Goal: Task Accomplishment & Management: Use online tool/utility

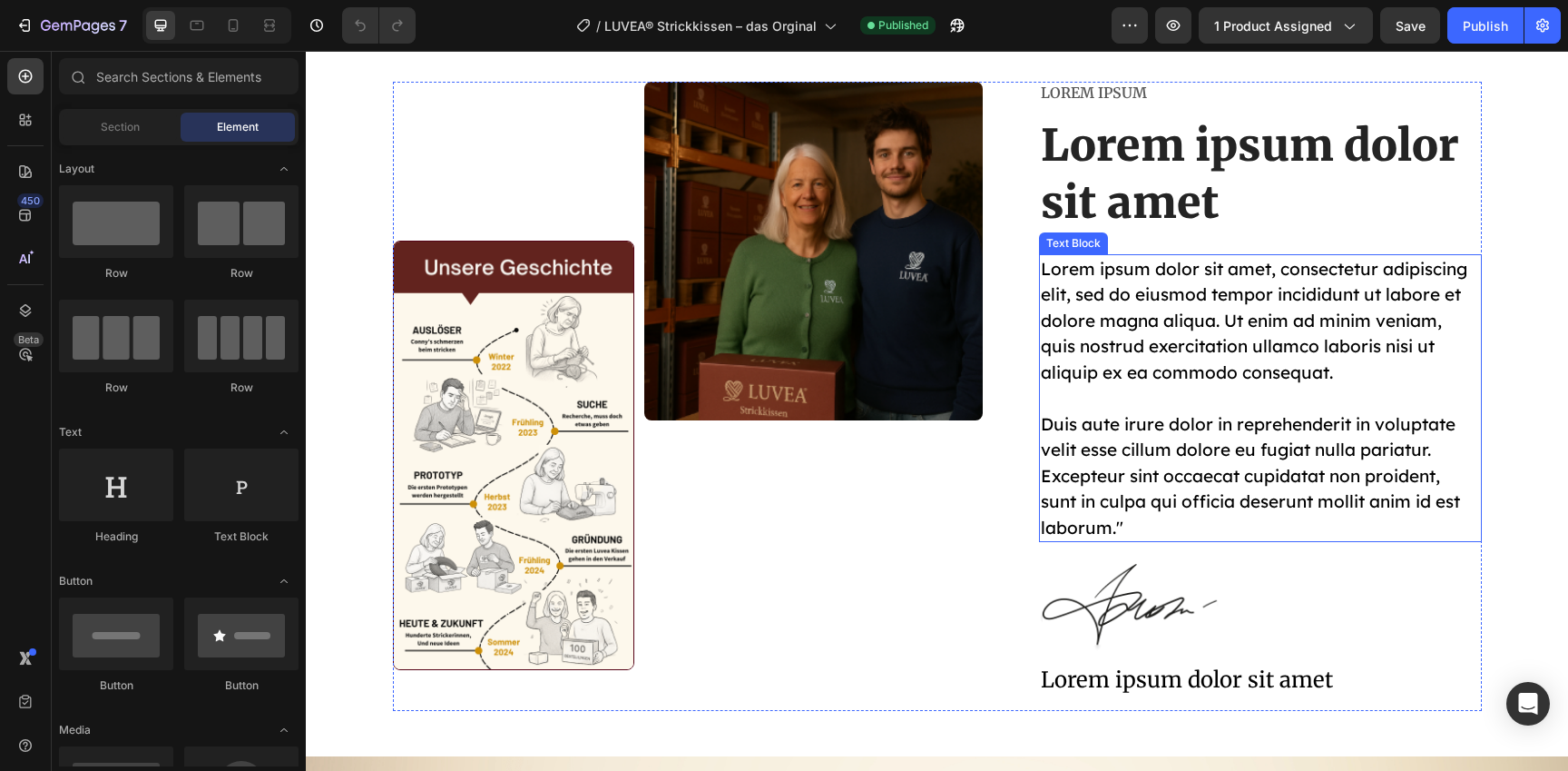
scroll to position [6724, 0]
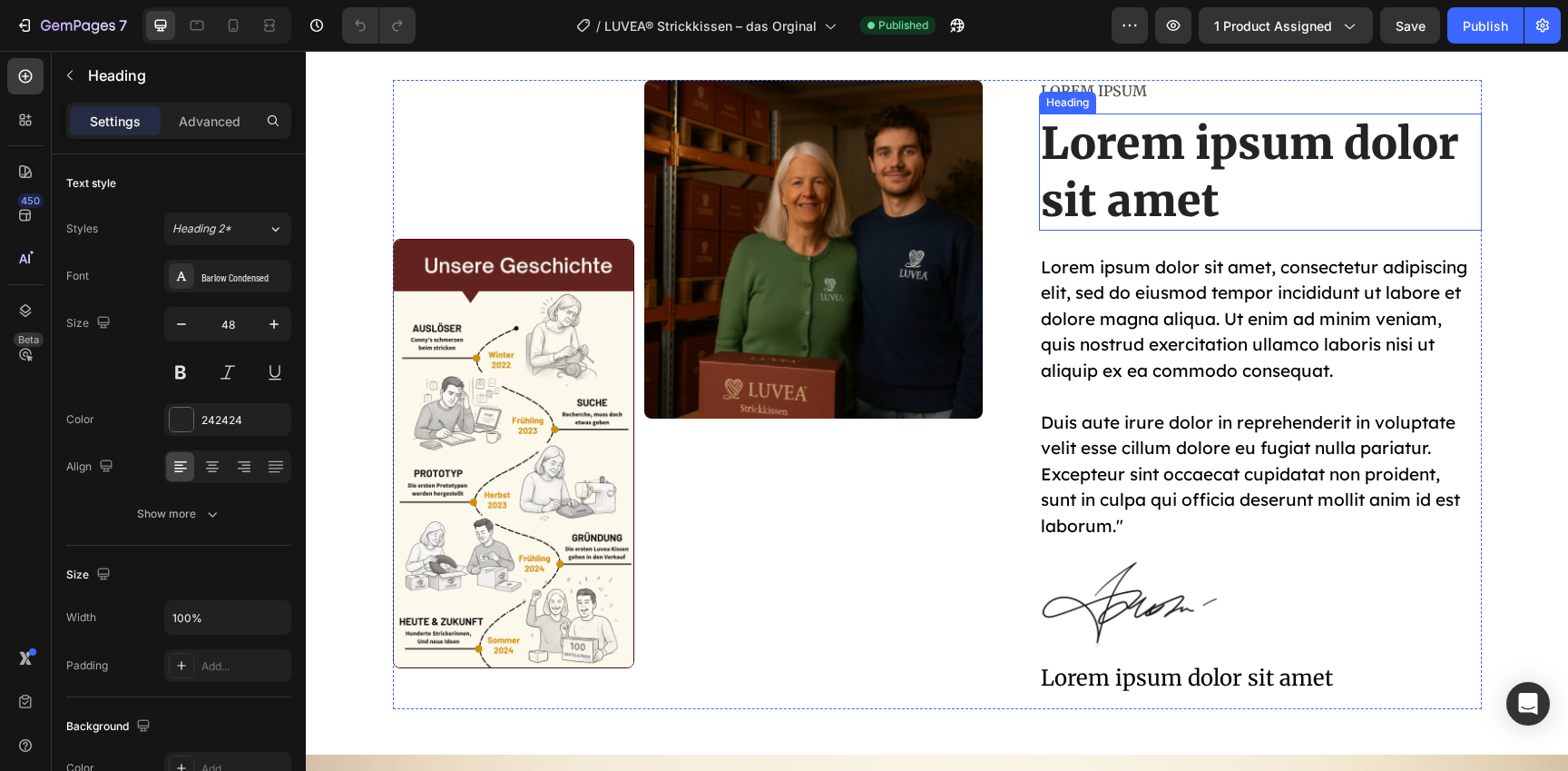
click at [1195, 182] on h2 "Lorem ipsum dolor sit amet" at bounding box center [1261, 172] width 443 height 117
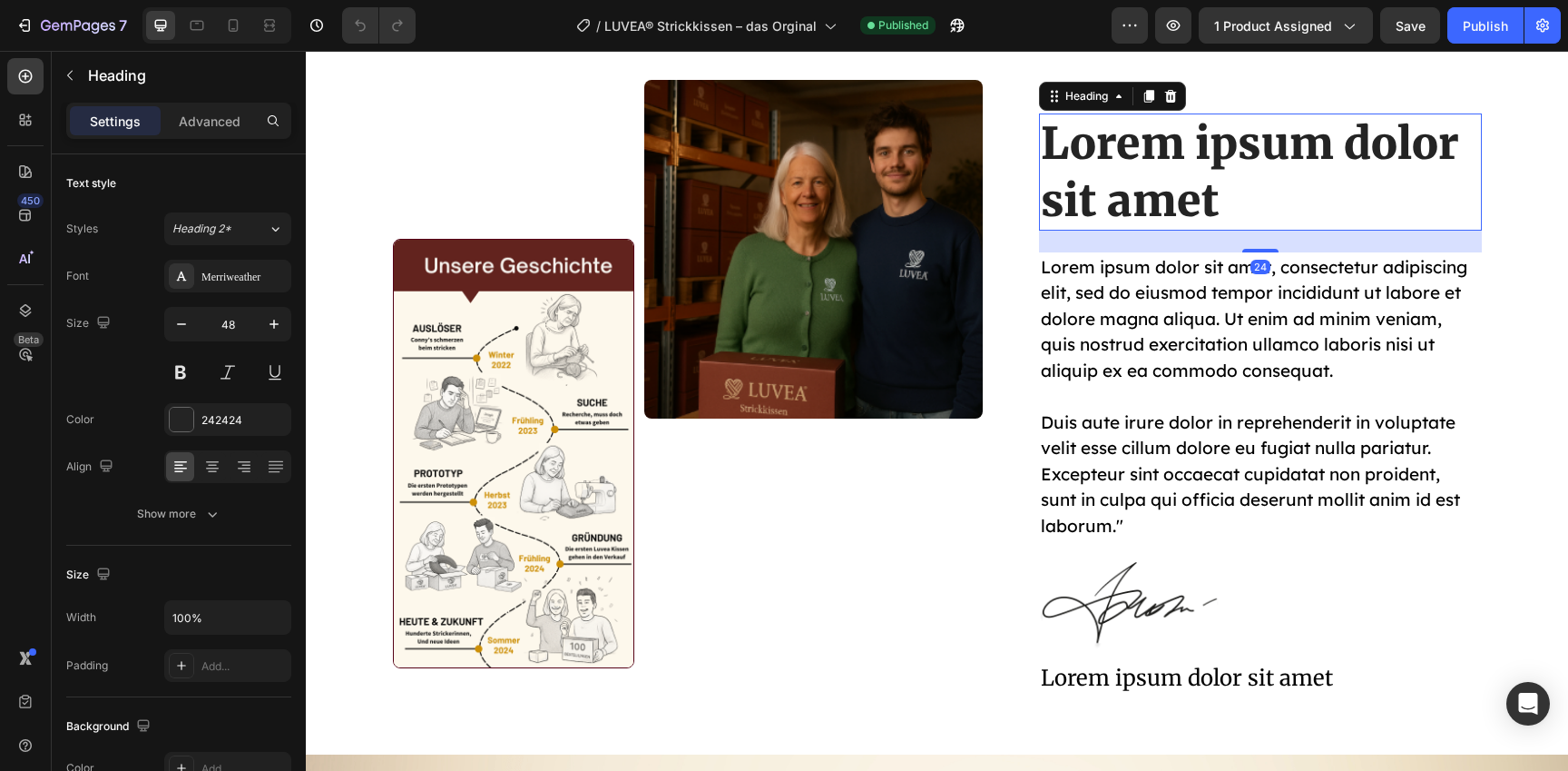
click at [1226, 191] on h2 "Lorem ipsum dolor sit amet" at bounding box center [1261, 172] width 443 height 117
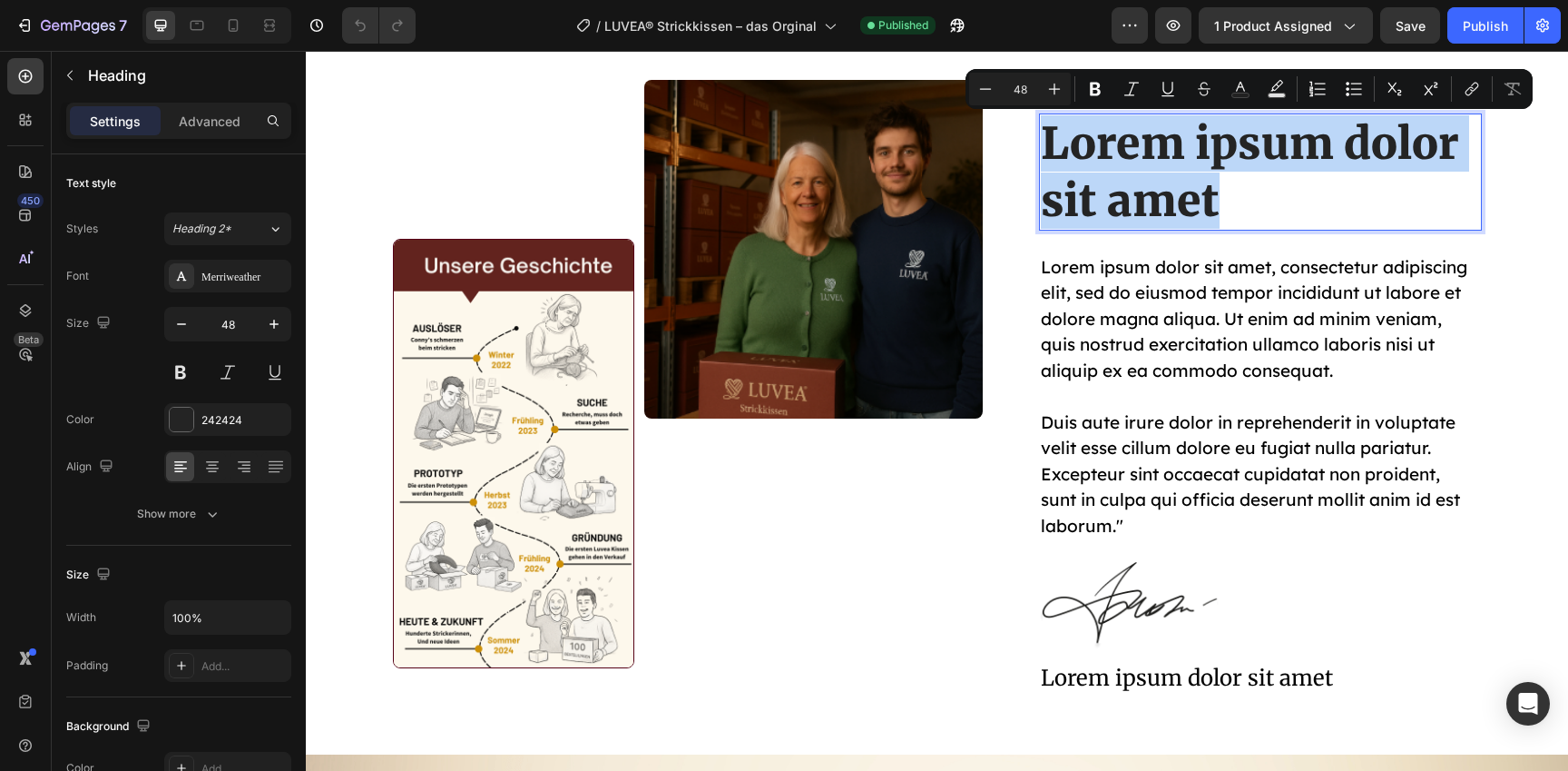
drag, startPoint x: 1225, startPoint y: 195, endPoint x: 1033, endPoint y: 145, distance: 198.4
click at [1034, 145] on div "Image Image Row Lorem ipsum Text Block Lorem ipsum dolor sit amet Heading 24 Lo…" at bounding box center [938, 394] width 1089 height 629
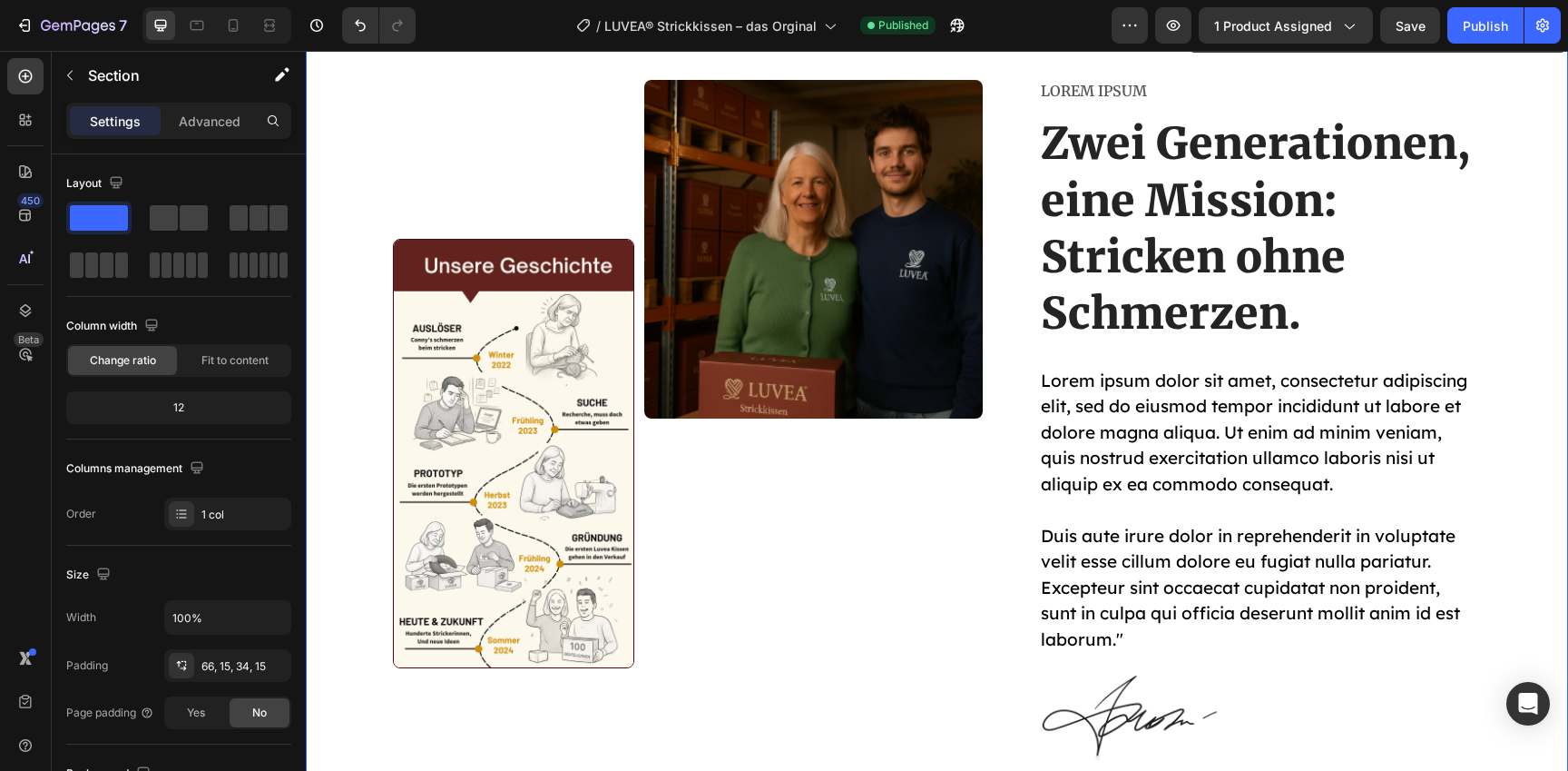
click at [1501, 369] on div "Image Image Row Lorem ipsum Text Block Zwei Generationen, eine Mission: Stricke…" at bounding box center [937, 459] width 1235 height 757
click at [1139, 88] on p "Lorem ipsum" at bounding box center [1261, 92] width 439 height 20
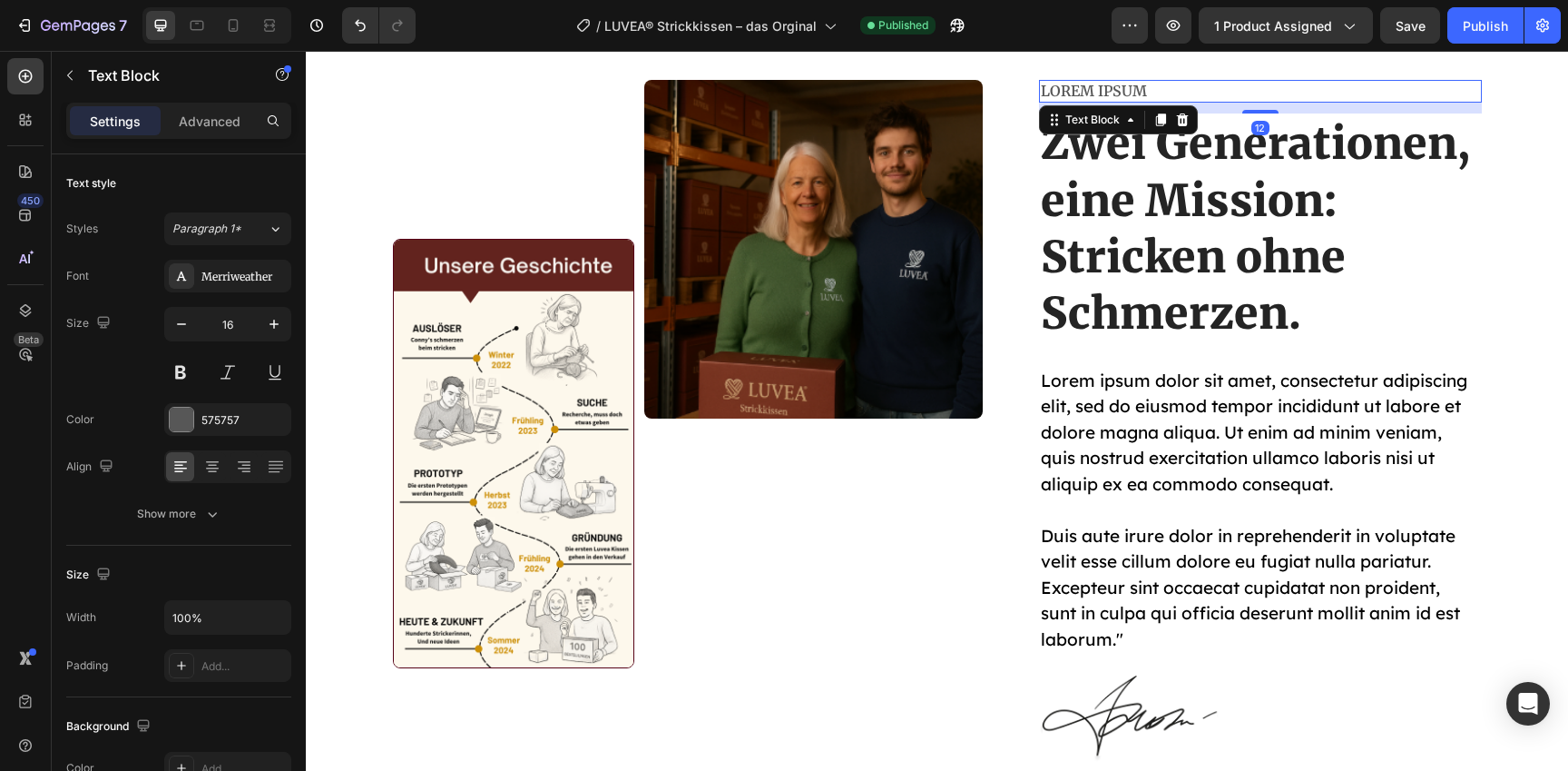
click at [1159, 90] on p "Lorem ipsum" at bounding box center [1261, 92] width 439 height 20
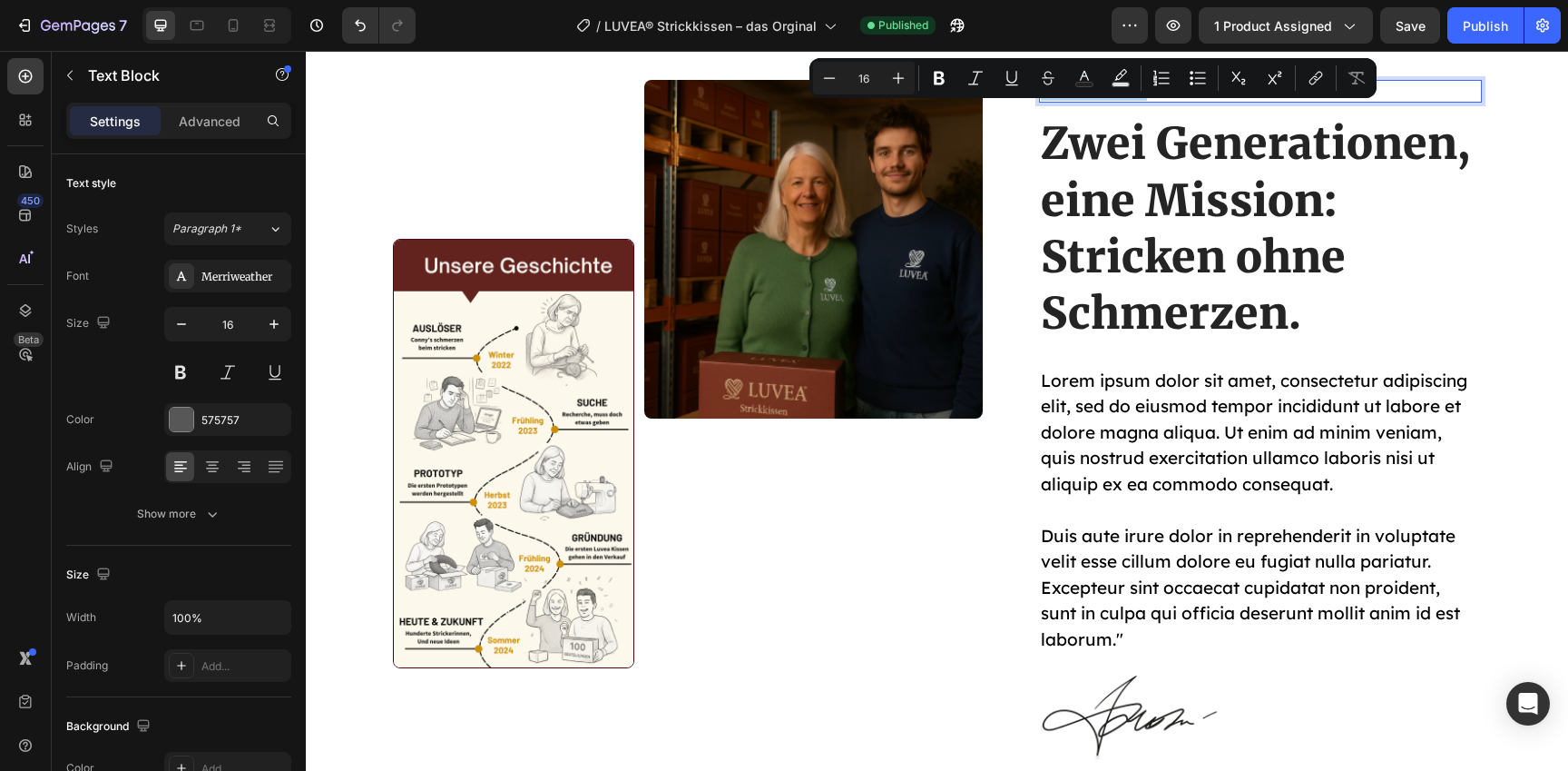
drag, startPoint x: 1159, startPoint y: 90, endPoint x: 1039, endPoint y: 89, distance: 120.0
click at [1039, 89] on div "Lorem ipsum" at bounding box center [1261, 91] width 443 height 22
click at [1407, 177] on p "Zwei Generationen, eine Mission: Stricken ohne Schmerzen." at bounding box center [1261, 228] width 439 height 226
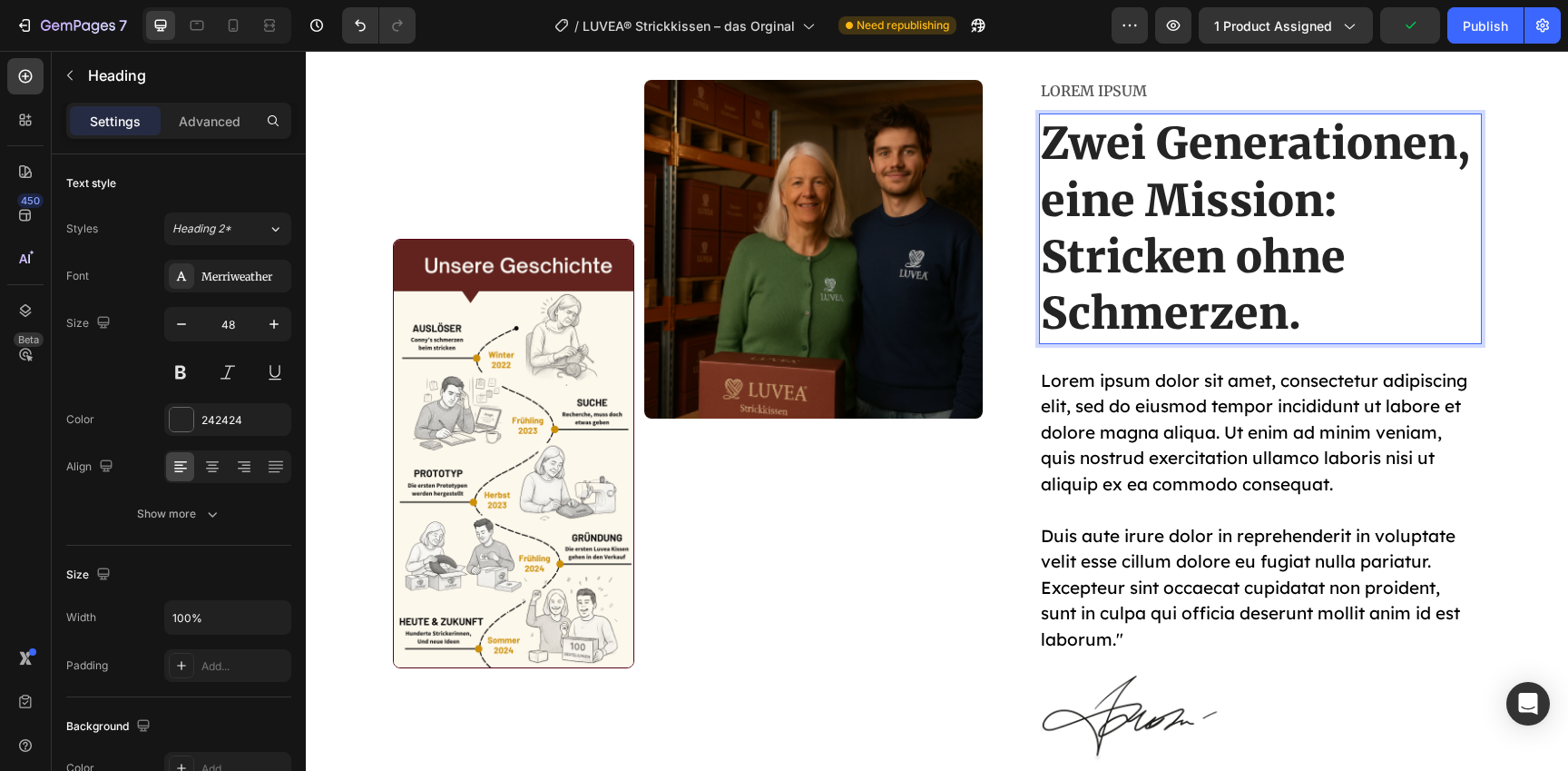
click at [1357, 192] on p "Zwei Generationen, eine Mission: Stricken ohne Schmerzen." at bounding box center [1261, 228] width 439 height 226
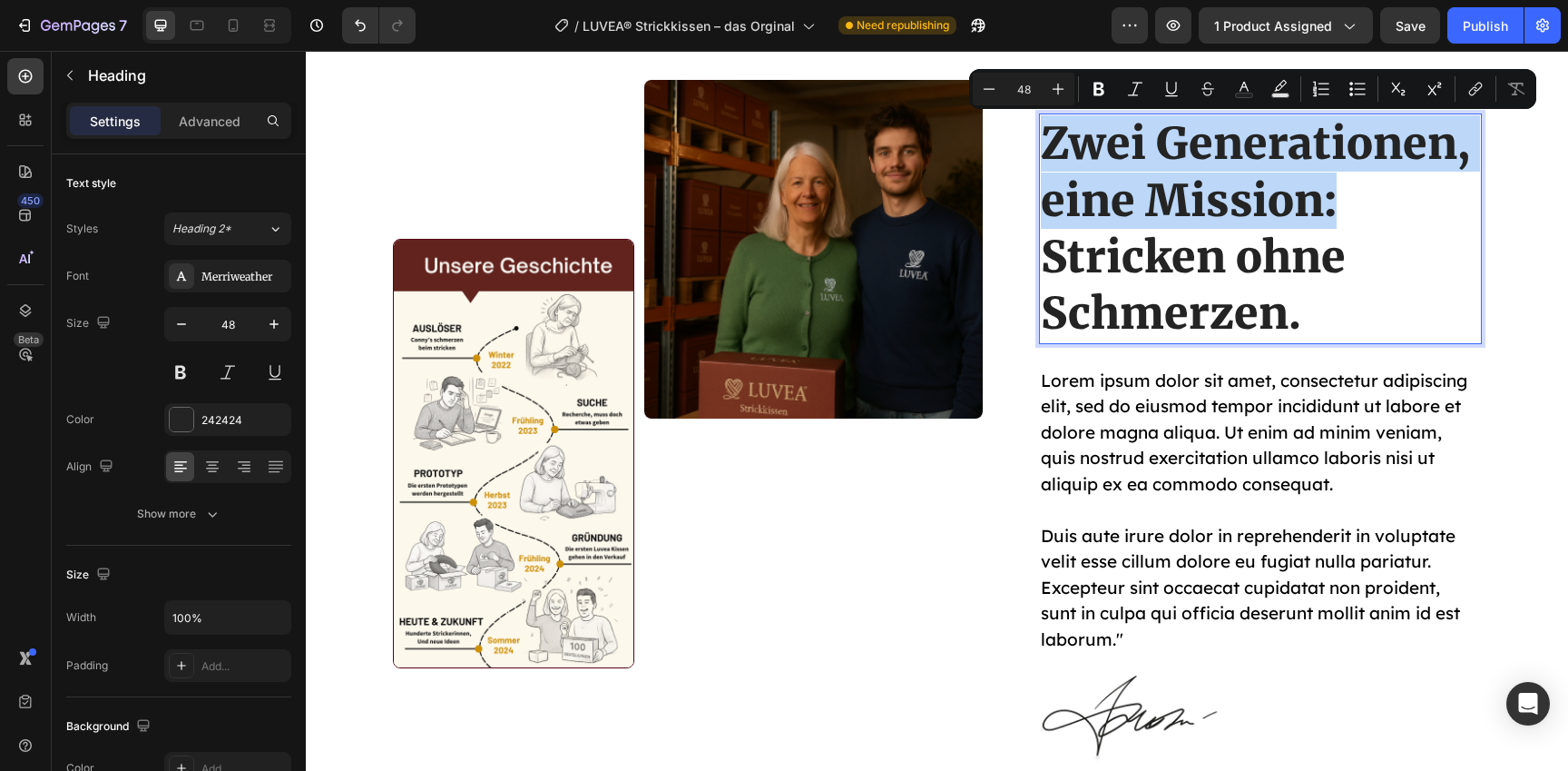
drag, startPoint x: 1349, startPoint y: 197, endPoint x: 1048, endPoint y: 147, distance: 305.1
click at [1048, 147] on p "Zwei Generationen, eine Mission: Stricken ohne Schmerzen." at bounding box center [1261, 228] width 439 height 226
copy p "Zwei Generationen, eine Mission:"
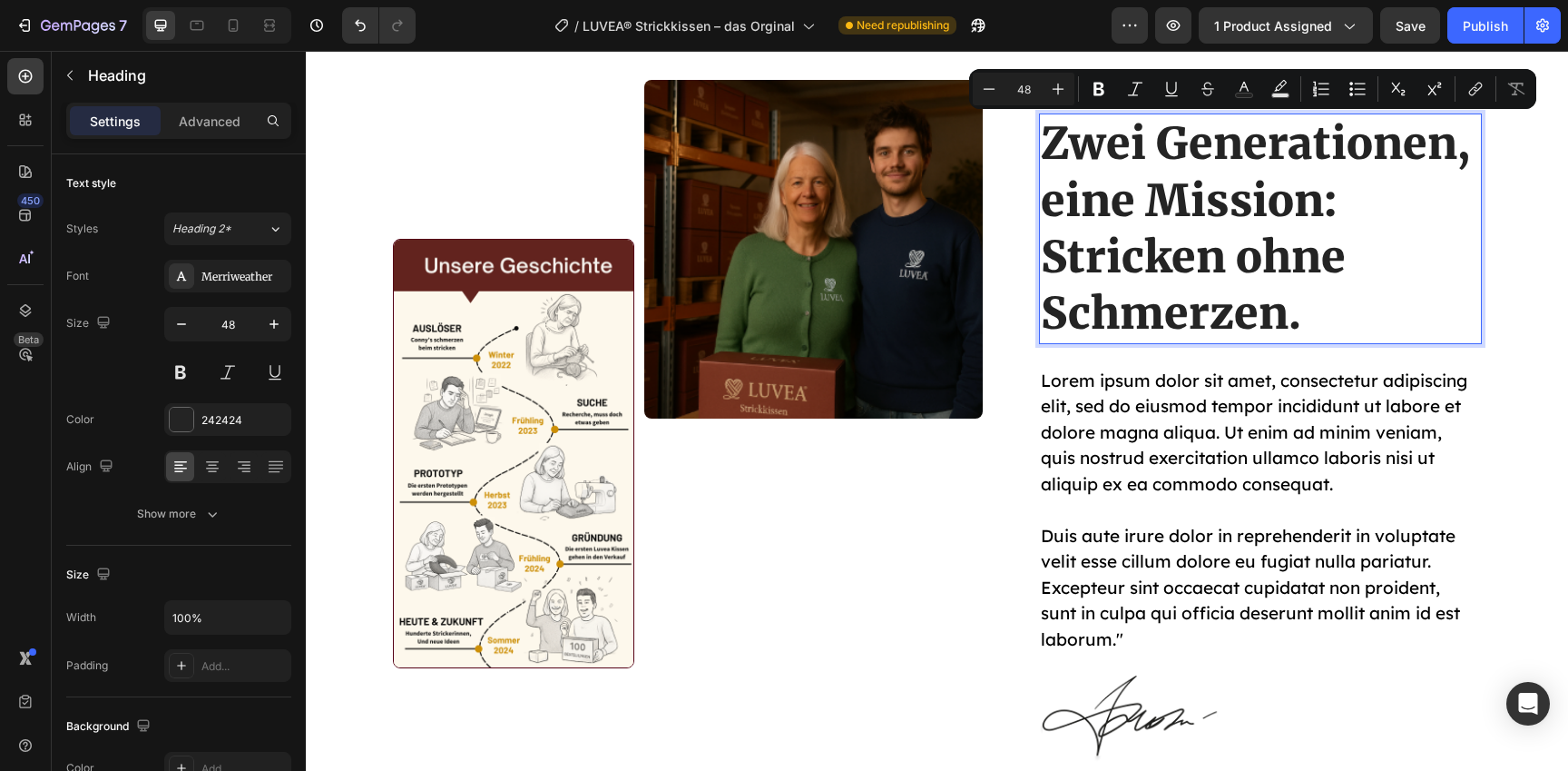
click at [1277, 308] on p "Zwei Generationen, eine Mission: Stricken ohne Schmerzen." at bounding box center [1261, 228] width 439 height 226
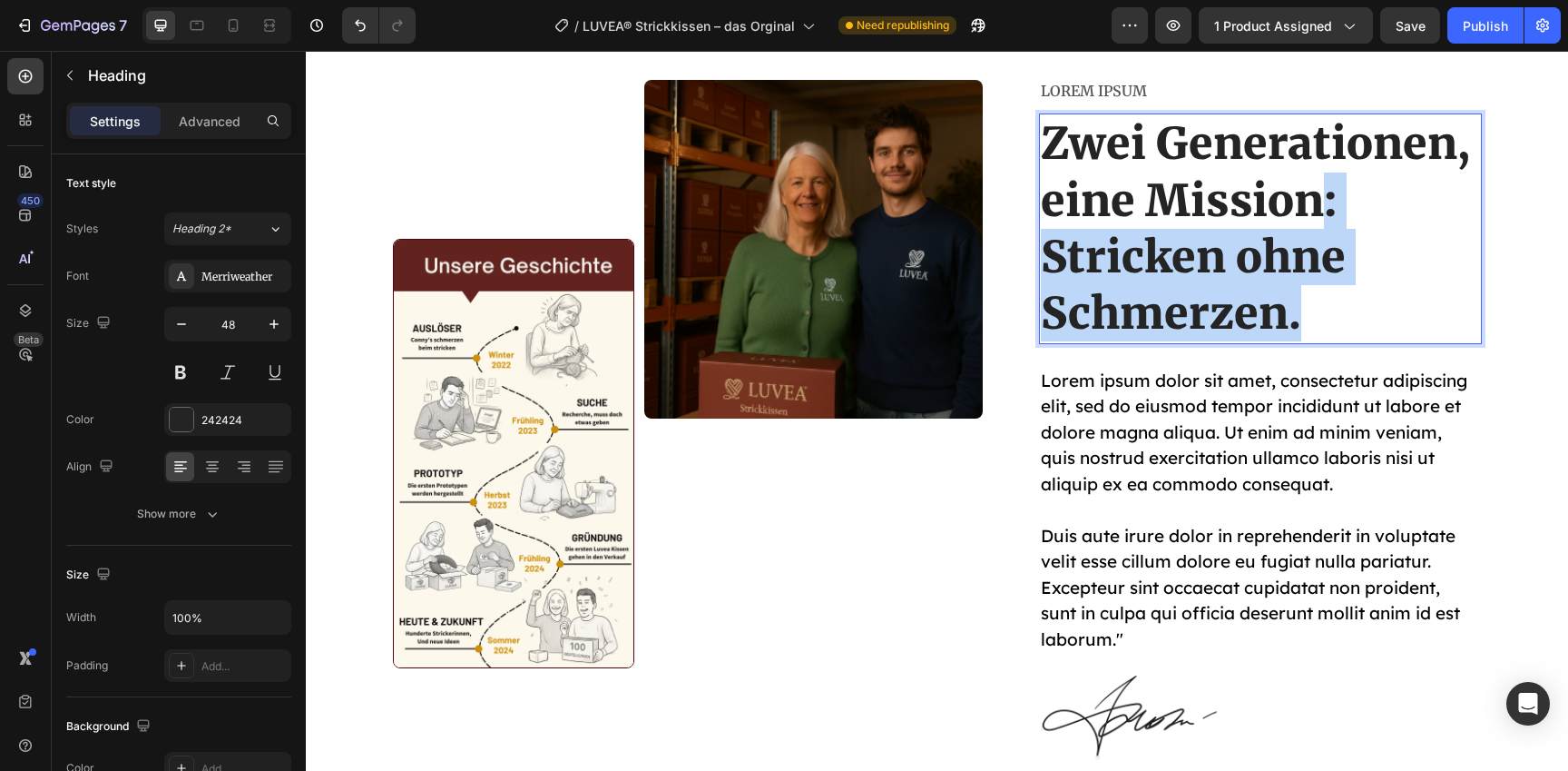
drag, startPoint x: 1319, startPoint y: 320, endPoint x: 1322, endPoint y: 211, distance: 109.0
click at [1322, 214] on p "Zwei Generationen, eine Mission: Stricken ohne Schmerzen." at bounding box center [1261, 228] width 439 height 226
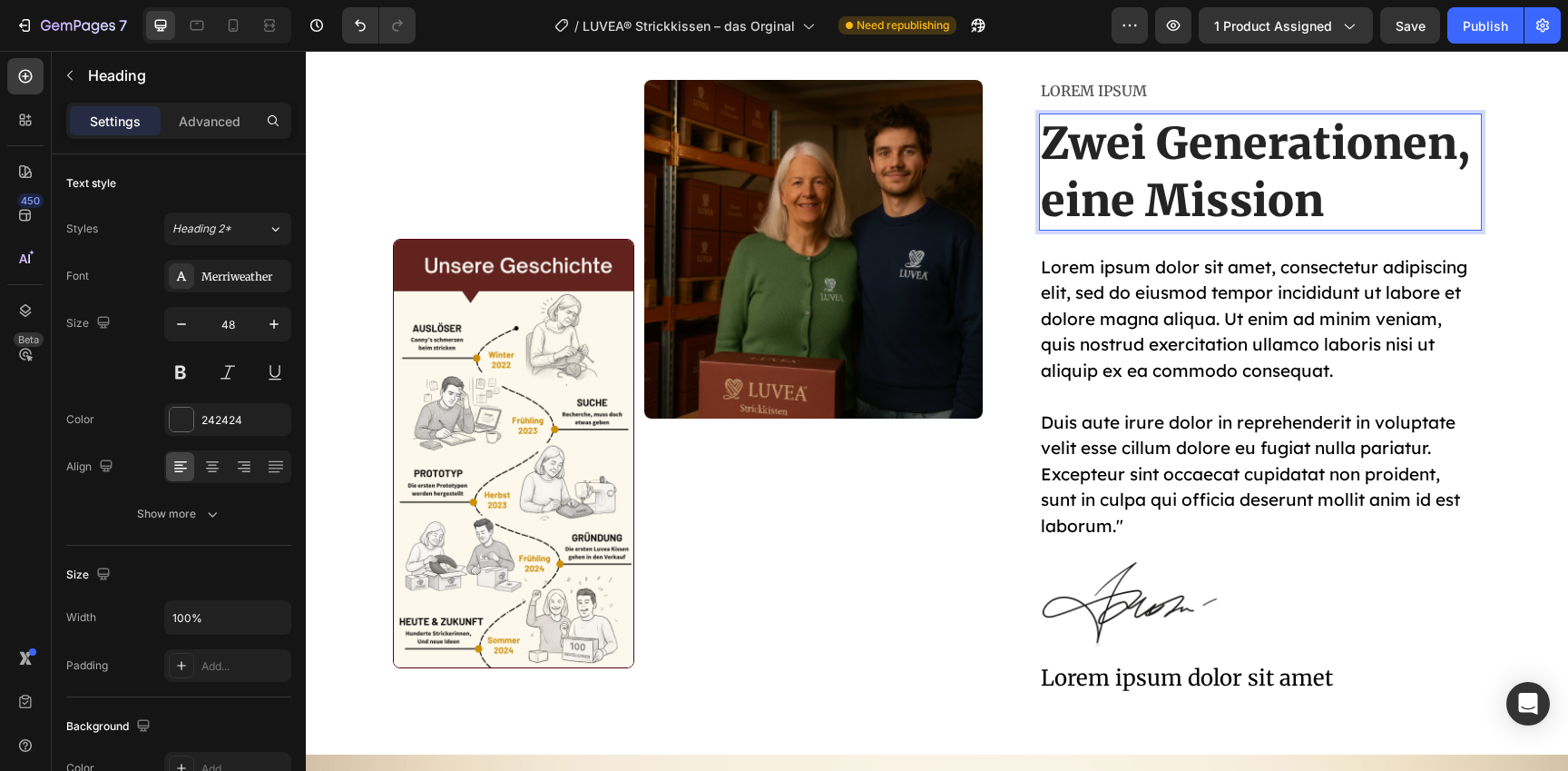
click at [1458, 147] on p "Zwei Generationen, eine Mission" at bounding box center [1261, 172] width 439 height 113
click at [1460, 148] on p "Zwei Generationen, eine Mission" at bounding box center [1261, 172] width 439 height 113
click at [1079, 421] on p "Lorem ipsum dolor sit amet, consectetur adipiscing elit, sed do eiusmod tempor …" at bounding box center [1261, 396] width 439 height 285
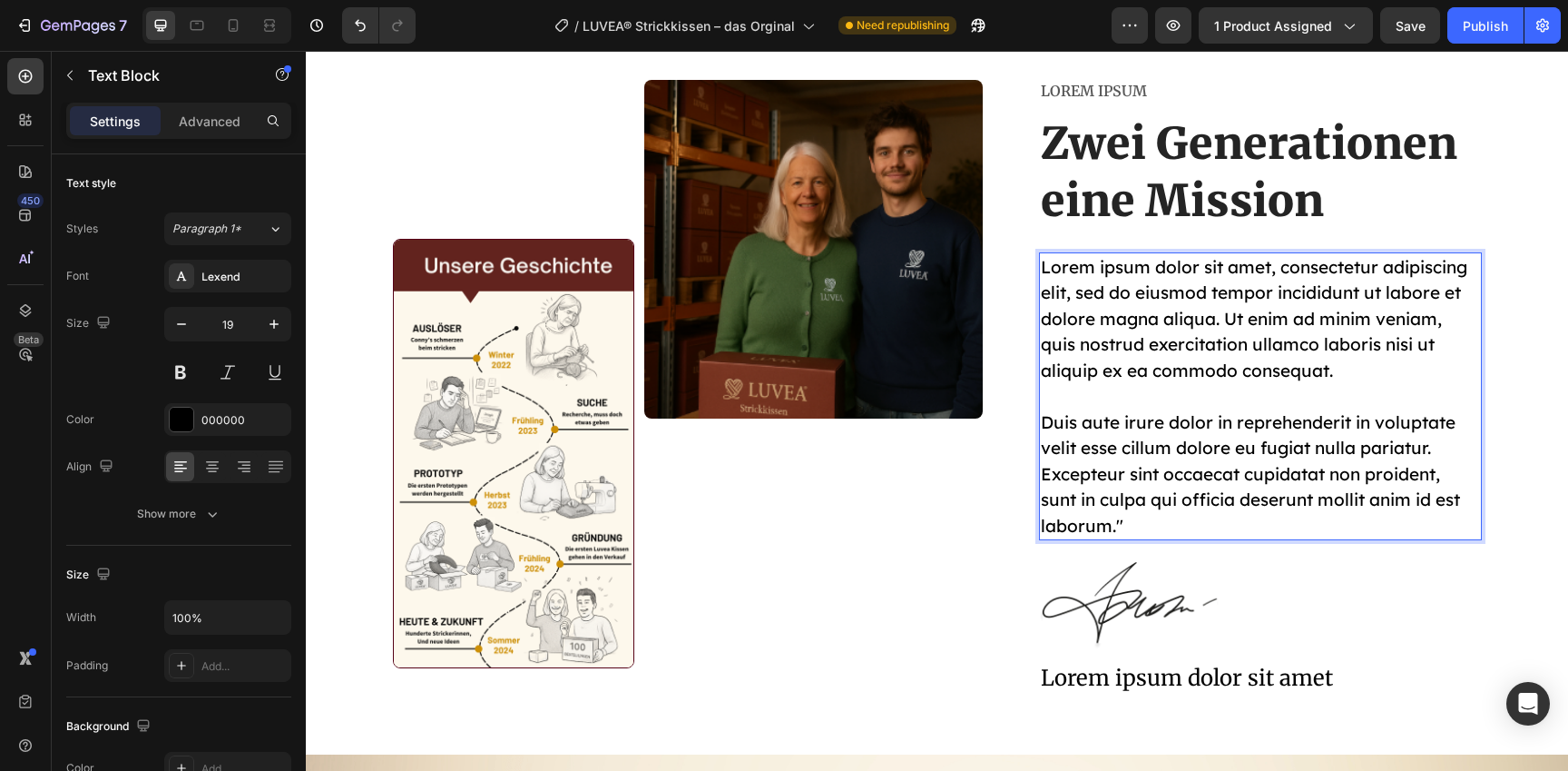
click at [1122, 439] on p "Lorem ipsum dolor sit amet, consectetur adipiscing elit, sed do eiusmod tempor …" at bounding box center [1261, 396] width 439 height 285
click at [1122, 531] on p "Lorem ipsum dolor sit amet, consectetur adipiscing elit, sed do eiusmod tempor …" at bounding box center [1261, 396] width 439 height 285
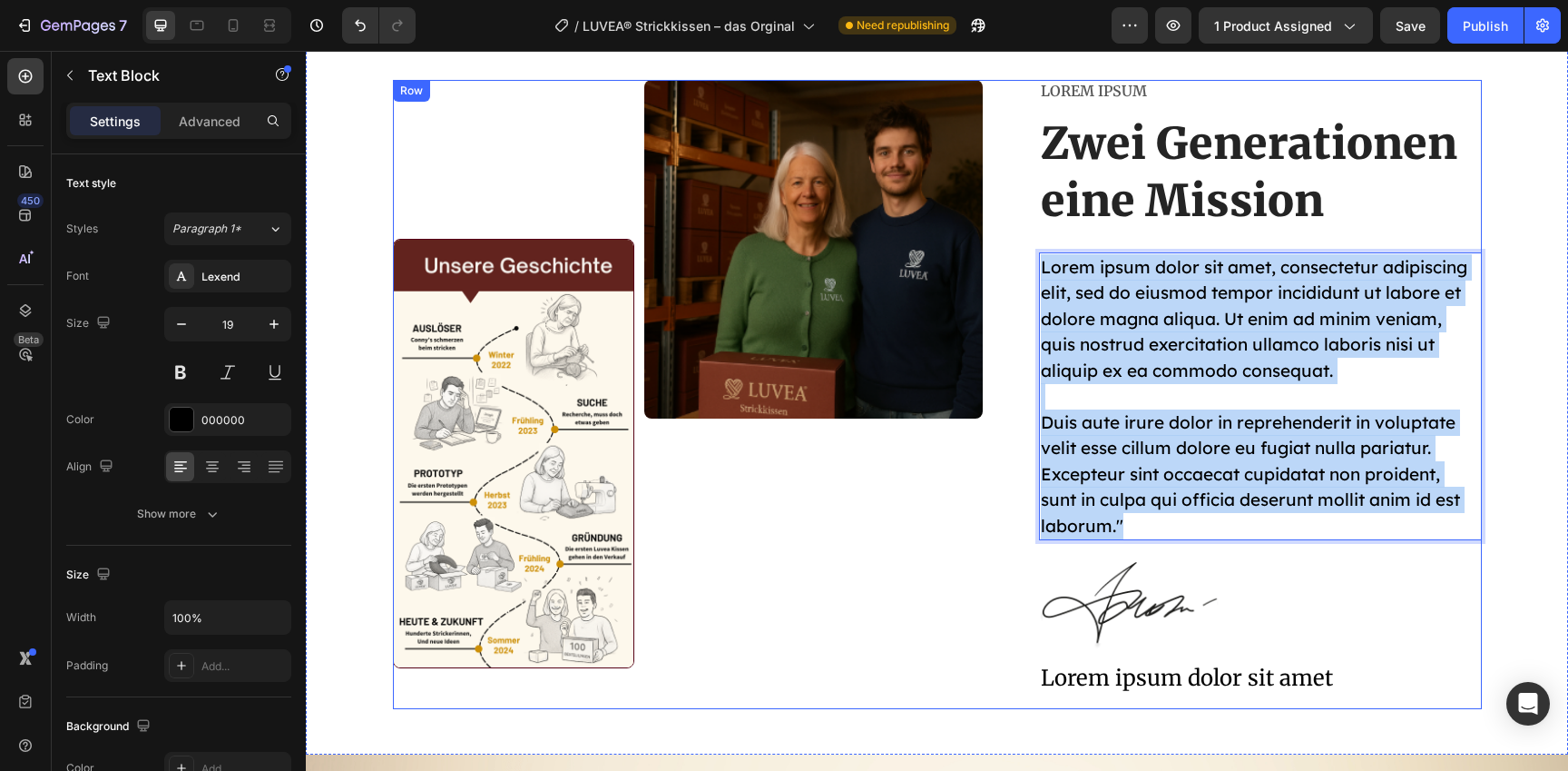
drag, startPoint x: 1128, startPoint y: 526, endPoint x: 1030, endPoint y: 278, distance: 266.7
click at [1030, 278] on div "Image Image Row Lorem ipsum Text Block Zwei Generationen eine Mission Heading L…" at bounding box center [938, 394] width 1089 height 629
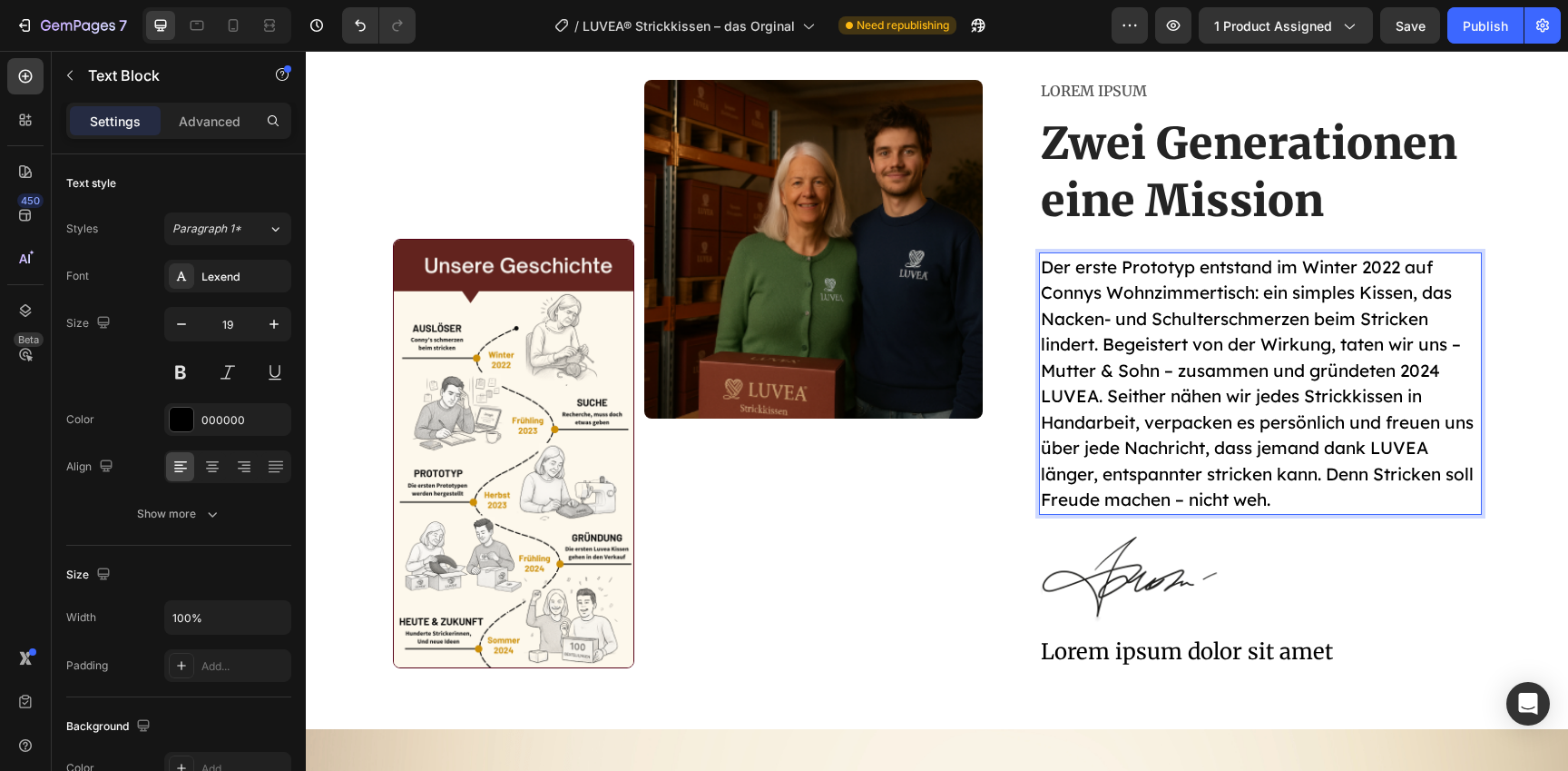
click at [1111, 392] on p "Der erste Prototyp entstand im Winter 2022 auf Connys Wohnzimmertisch: ein simp…" at bounding box center [1261, 383] width 439 height 259
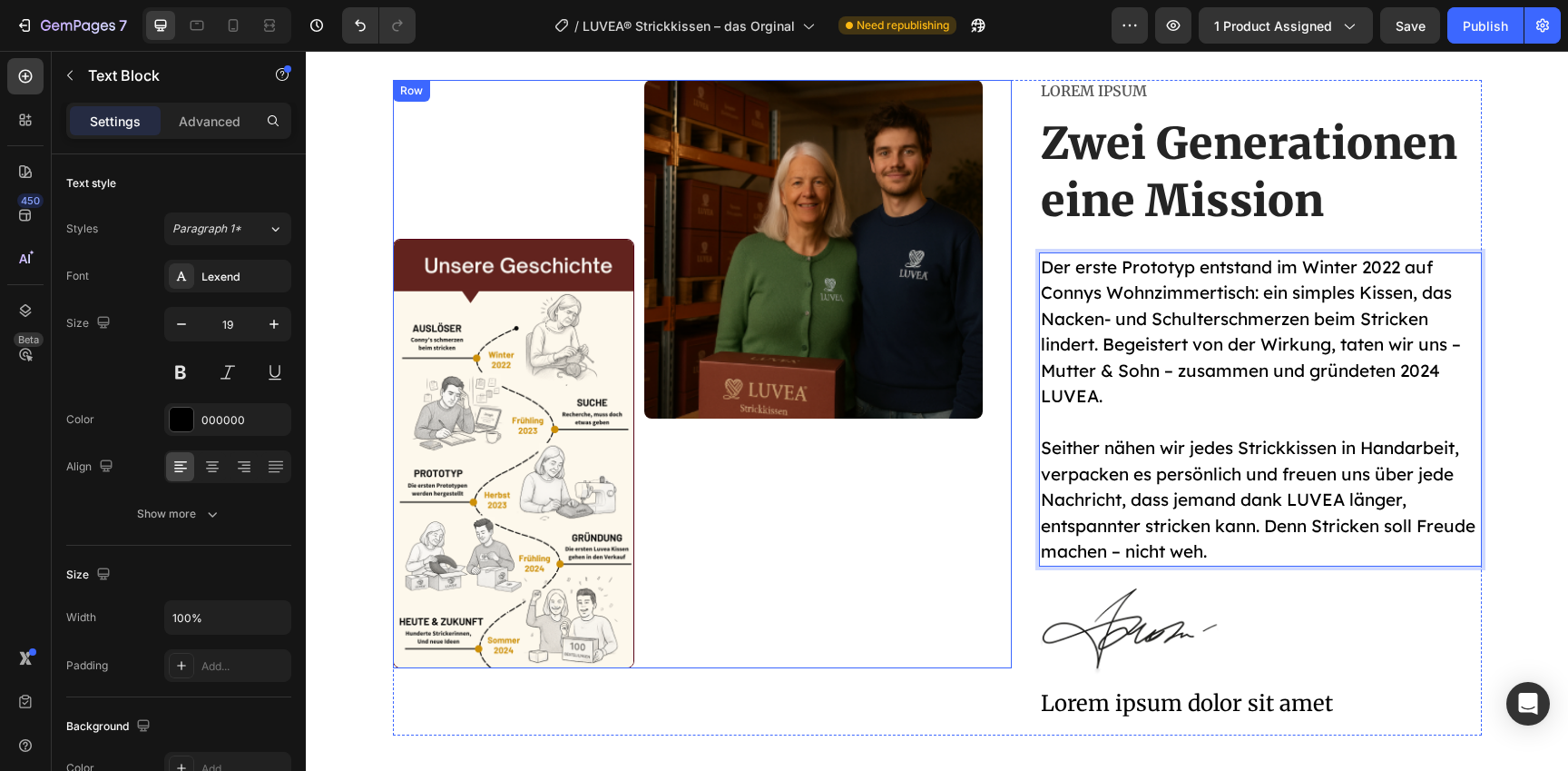
click at [729, 535] on div "Image" at bounding box center [813, 374] width 339 height 588
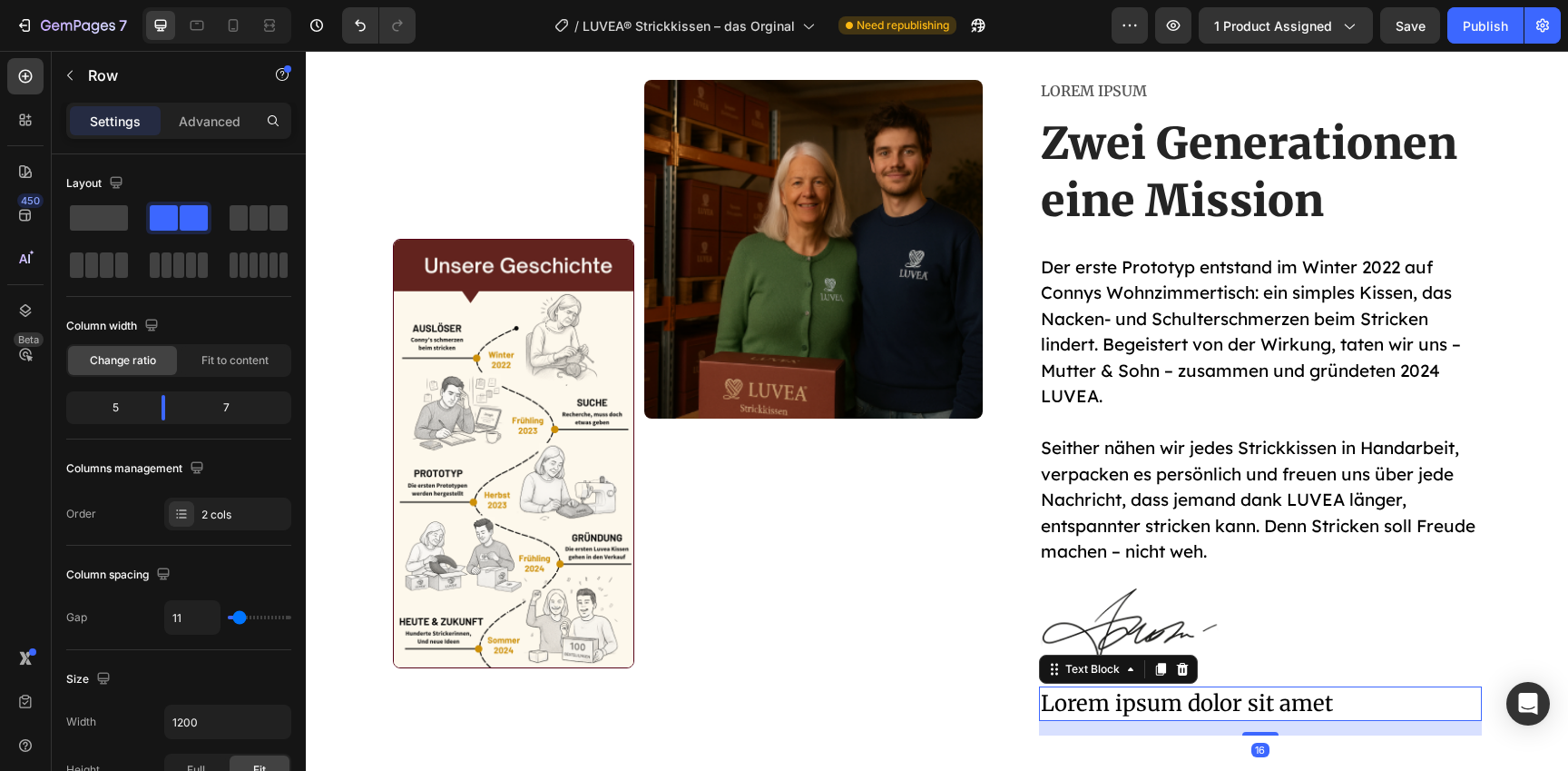
click at [1355, 712] on p "Lorem ipsum dolor sit amet" at bounding box center [1261, 704] width 439 height 31
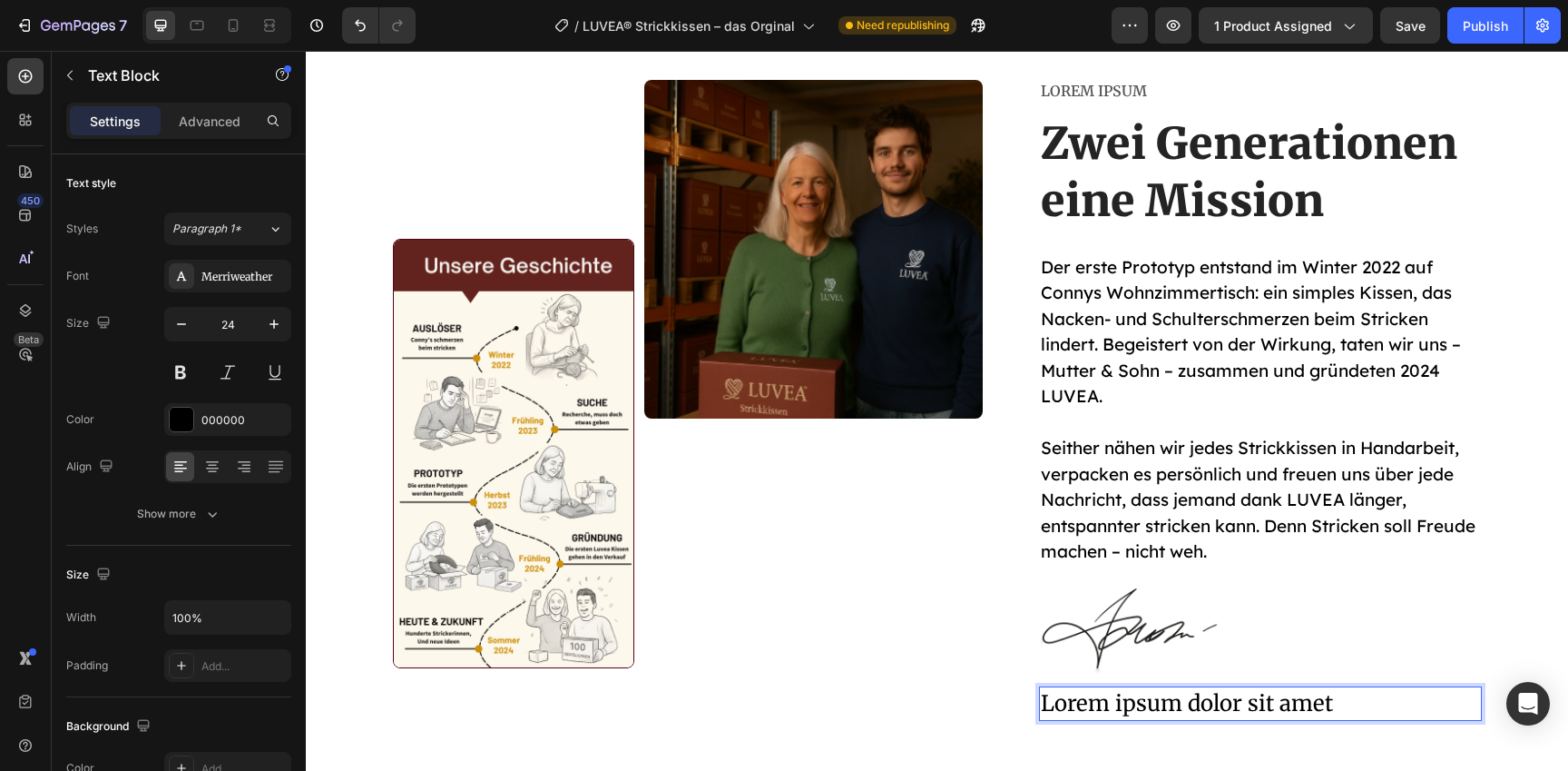
click at [1355, 709] on p "Lorem ipsum dolor sit amet" at bounding box center [1261, 704] width 439 height 31
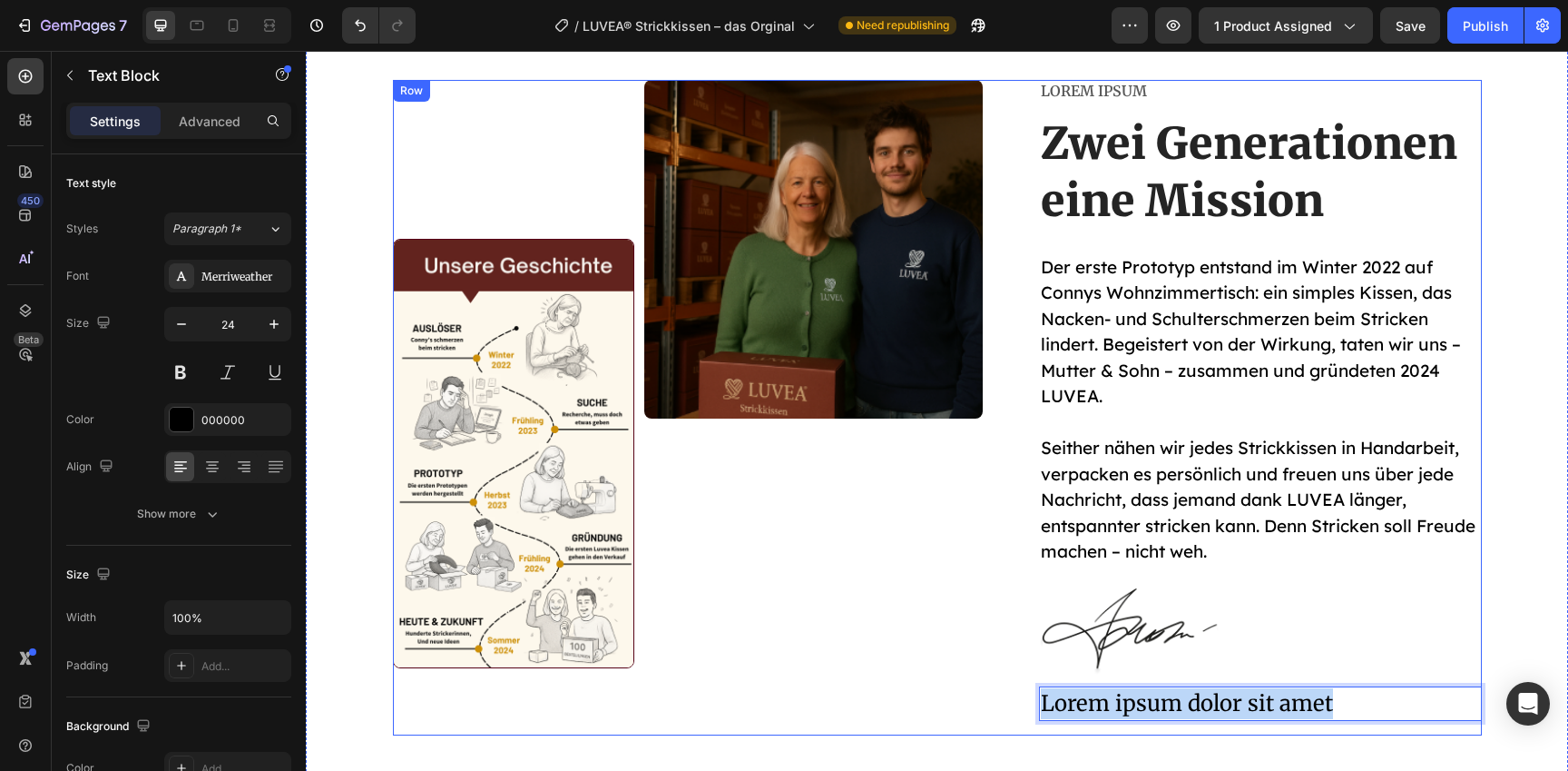
drag, startPoint x: 1355, startPoint y: 708, endPoint x: 1037, endPoint y: 711, distance: 318.0
click at [1037, 711] on div "Image Image Row Lorem ipsum Text Block Zwei Generationen eine Mission Heading D…" at bounding box center [938, 407] width 1089 height 655
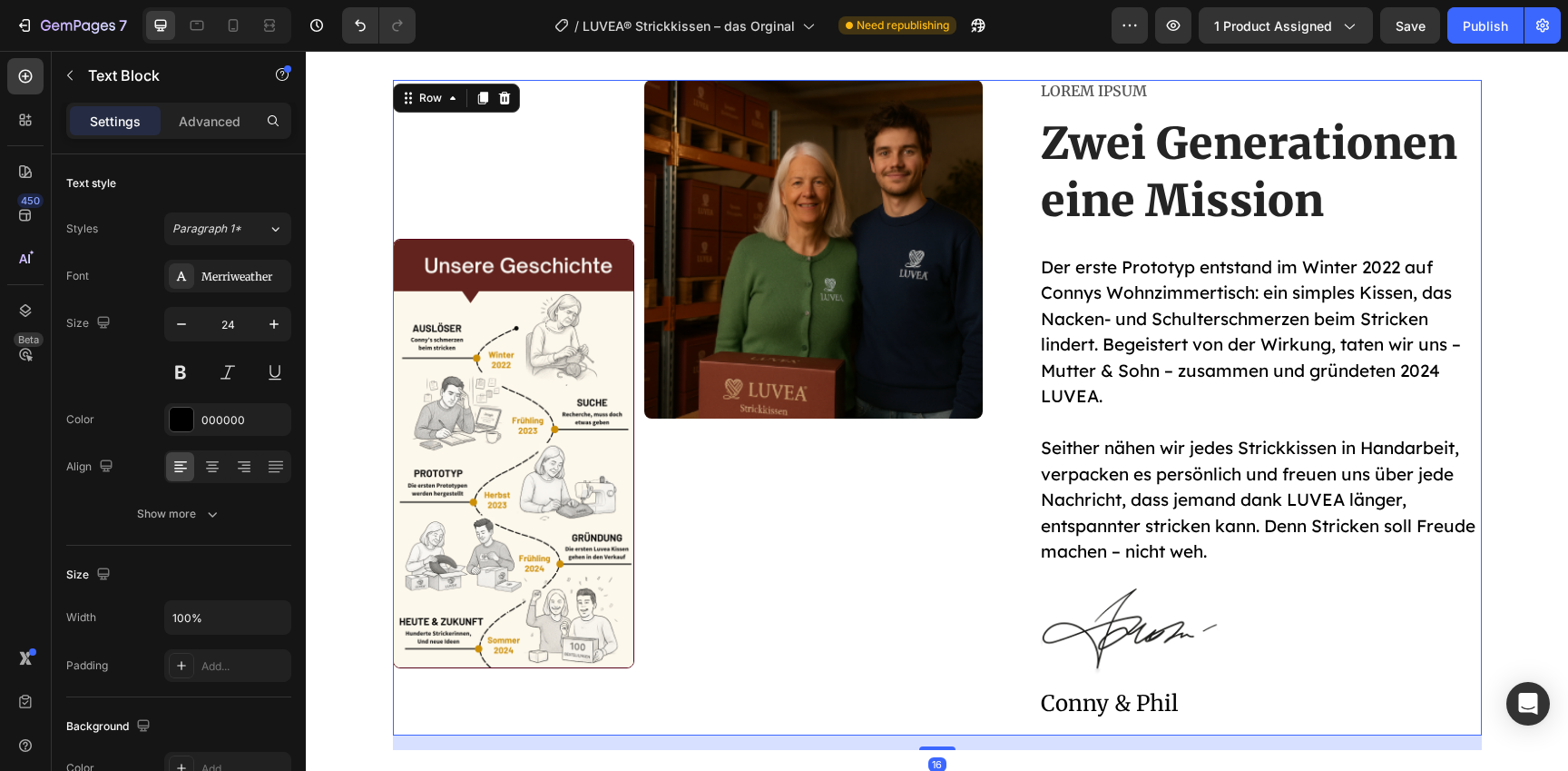
click at [917, 680] on div "Image Image Row" at bounding box center [703, 407] width 620 height 655
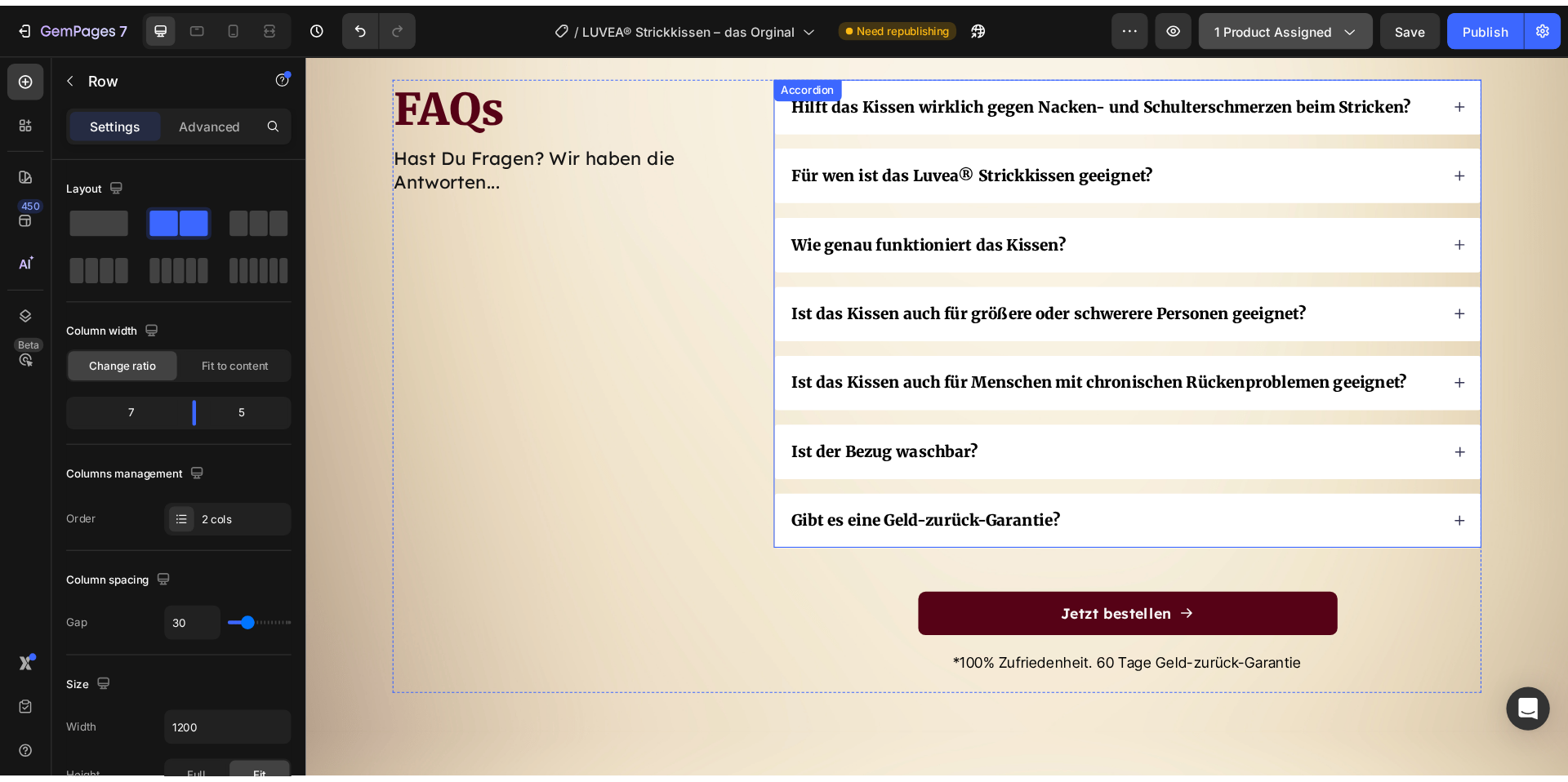
scroll to position [6761, 0]
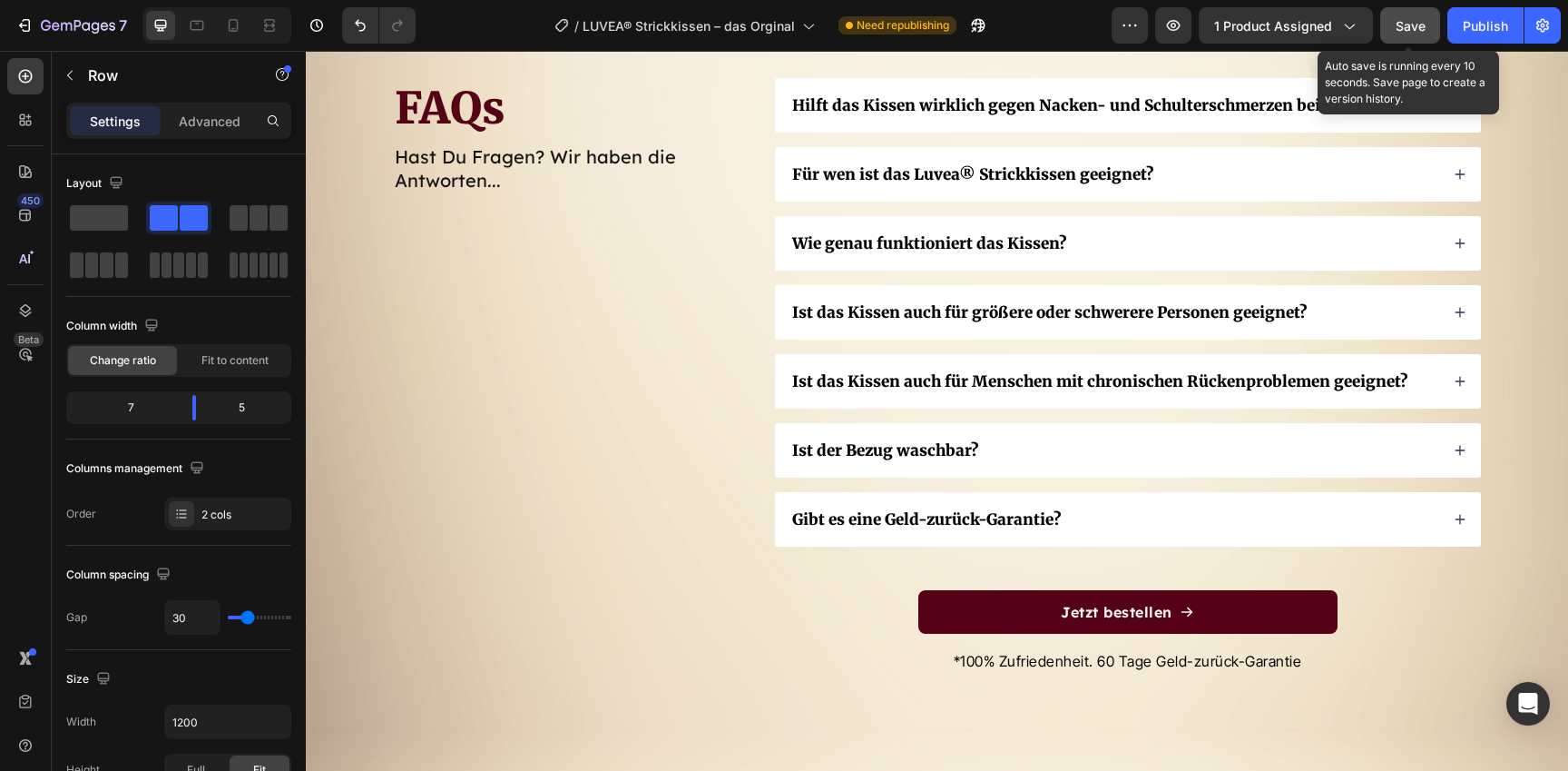
click at [1411, 27] on span "Save" at bounding box center [1410, 26] width 30 height 16
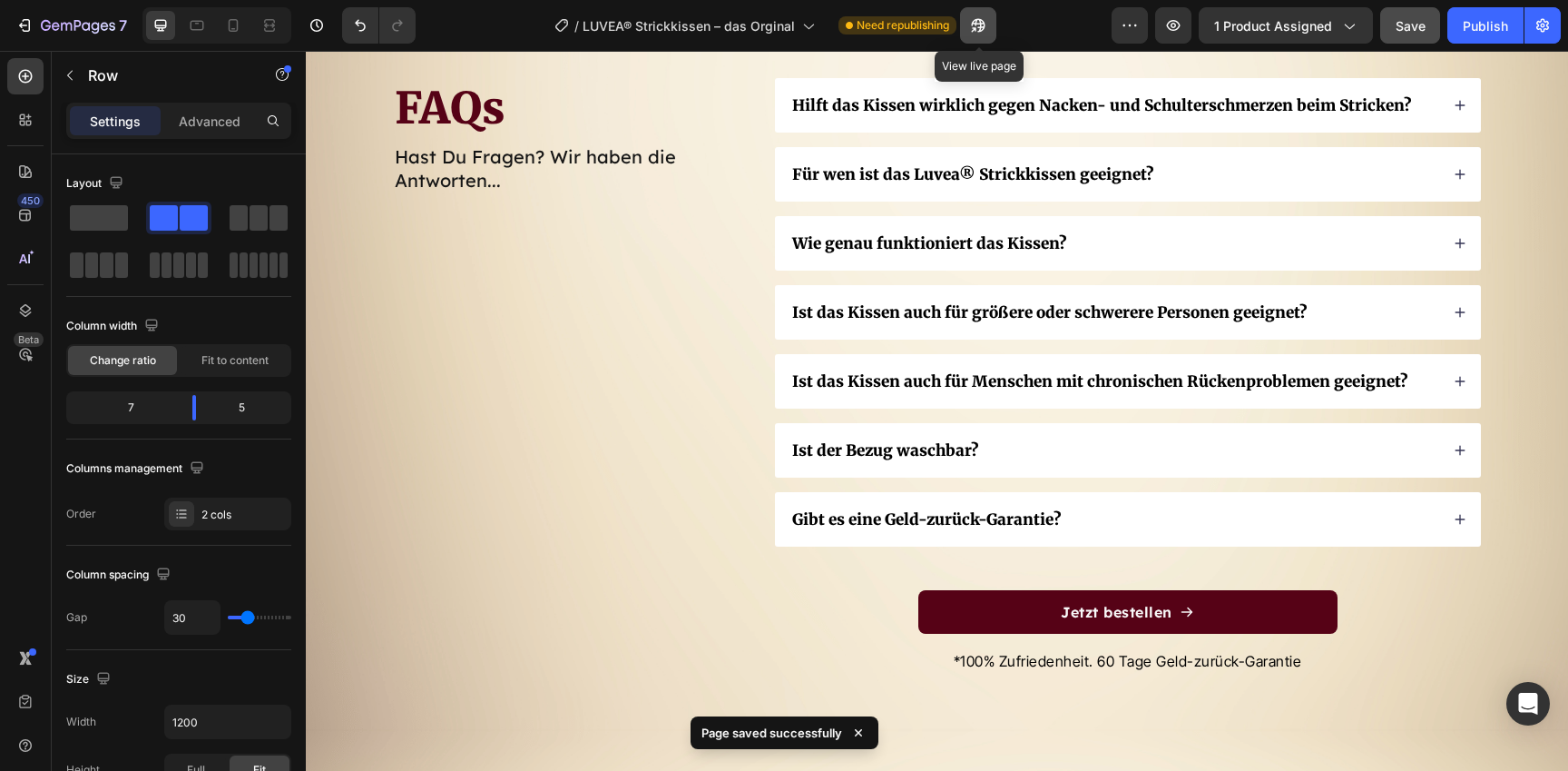
click at [974, 28] on icon "button" at bounding box center [974, 29] width 5 height 5
